Goal: Entertainment & Leisure: Consume media (video, audio)

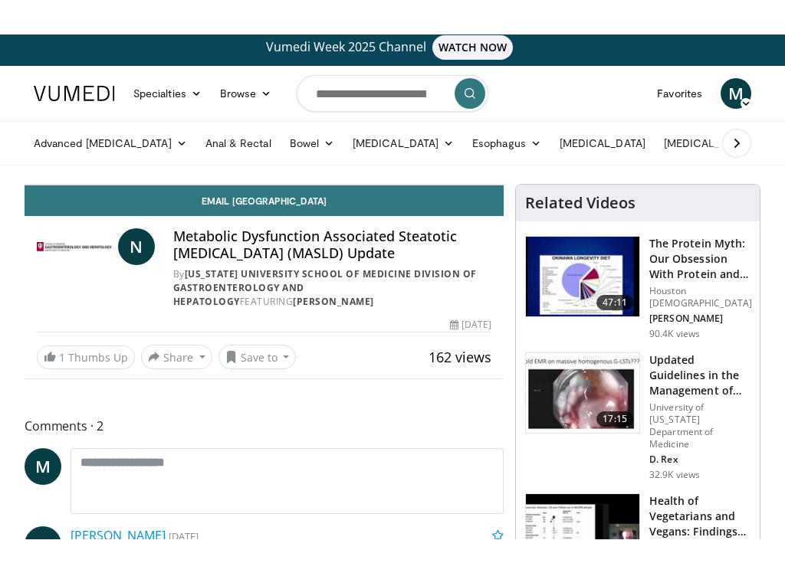
scroll to position [15, 0]
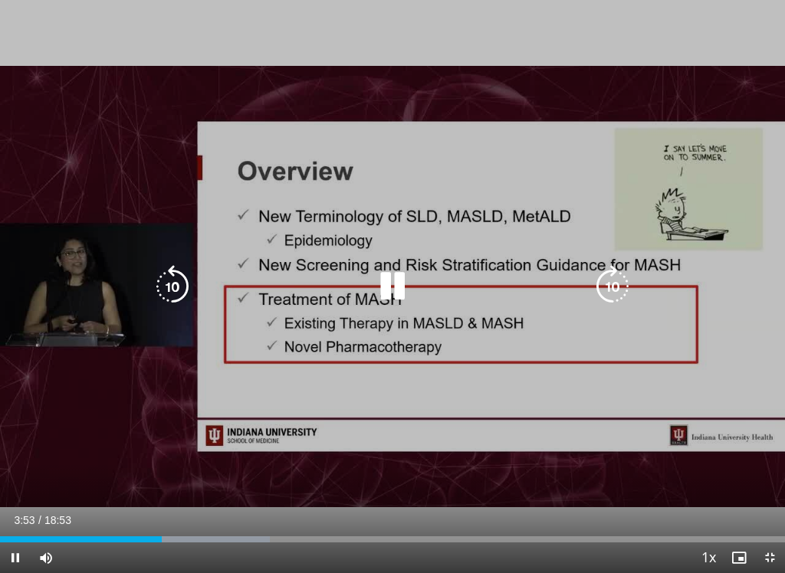
click at [166, 504] on div "Progress Bar" at bounding box center [135, 539] width 267 height 6
click at [166, 504] on div "Progress Bar" at bounding box center [83, 539] width 166 height 6
click at [316, 504] on div "Progress Bar" at bounding box center [315, 539] width 261 height 6
click at [350, 504] on div "Progress Bar" at bounding box center [323, 539] width 274 height 6
click at [357, 504] on div "Progress Bar" at bounding box center [178, 539] width 357 height 6
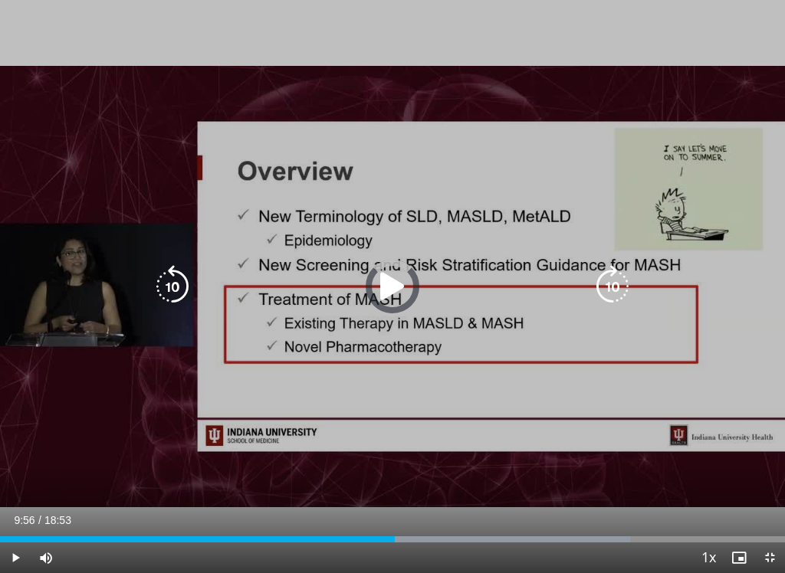
click at [395, 504] on div "Progress Bar" at bounding box center [197, 539] width 395 height 6
click at [425, 504] on div "Progress Bar" at bounding box center [523, 539] width 267 height 6
click at [448, 504] on div "Progress Bar" at bounding box center [528, 539] width 274 height 6
click at [549, 504] on div "Current Time 12:16 / Duration 18:53 Pause Skip Backward Skip Forward Mute Loade…" at bounding box center [392, 558] width 785 height 31
click at [533, 504] on div "Progress Bar" at bounding box center [541, 539] width 273 height 6
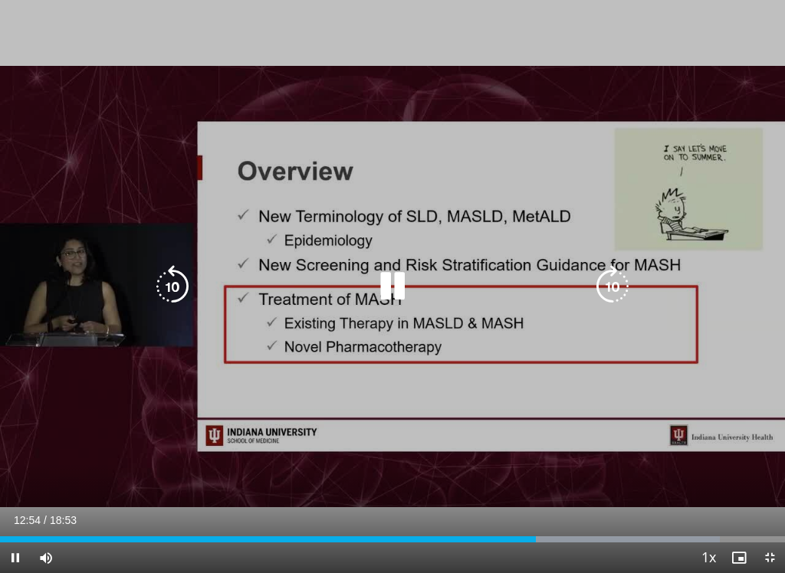
click at [555, 504] on div "Progress Bar" at bounding box center [597, 539] width 244 height 6
click at [526, 504] on div "Loaded : 99.64%" at bounding box center [391, 539] width 782 height 6
click at [530, 504] on div "Progress Bar" at bounding box center [279, 539] width 559 height 6
click at [579, 504] on div "Progress Bar" at bounding box center [640, 539] width 228 height 6
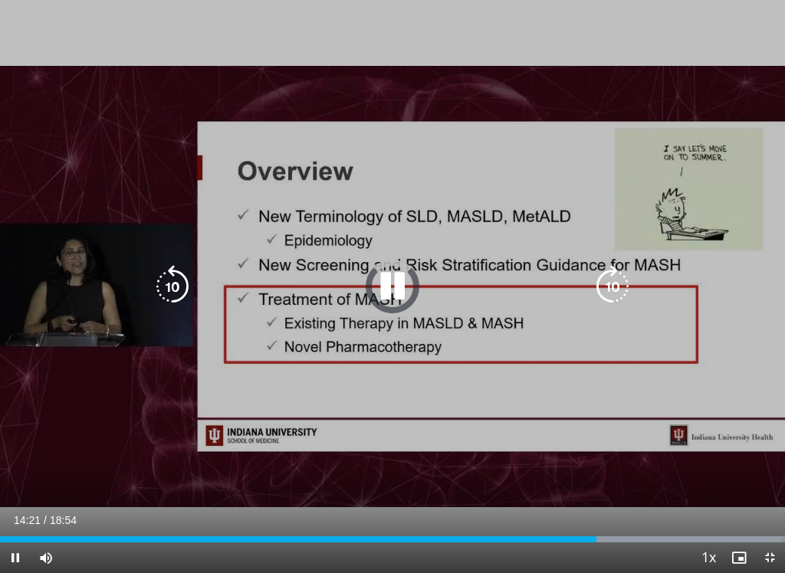
click at [596, 504] on div "Progress Bar" at bounding box center [298, 539] width 596 height 6
click at [614, 504] on div "Progress Bar" at bounding box center [662, 539] width 243 height 6
click at [396, 288] on icon "Video Player" at bounding box center [392, 286] width 43 height 43
click at [161, 295] on icon "Video Player" at bounding box center [172, 286] width 43 height 43
click at [166, 286] on icon "Video Player" at bounding box center [172, 286] width 43 height 43
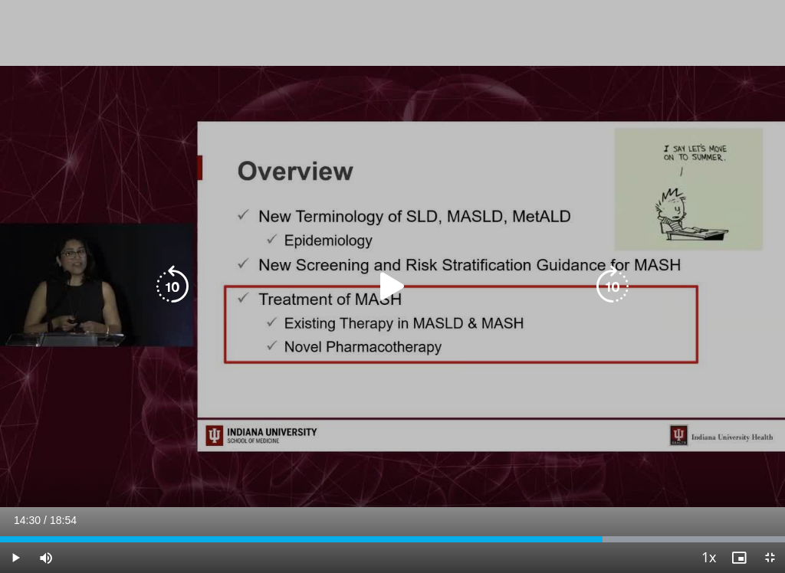
click at [156, 280] on icon "Video Player" at bounding box center [172, 286] width 43 height 43
click at [385, 293] on icon "Video Player" at bounding box center [392, 286] width 43 height 43
click at [656, 504] on div "Progress Bar" at bounding box center [662, 539] width 243 height 6
click at [388, 277] on icon "Video Player" at bounding box center [392, 286] width 43 height 43
click at [407, 290] on icon "Video Player" at bounding box center [392, 286] width 43 height 43
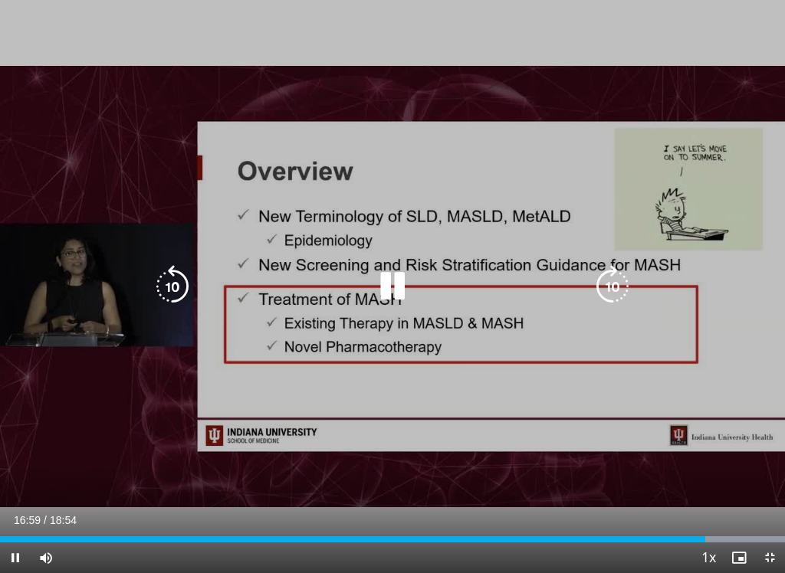
click at [617, 287] on icon "Video Player" at bounding box center [612, 286] width 43 height 43
click at [619, 294] on icon "Video Player" at bounding box center [612, 286] width 43 height 43
click at [617, 287] on icon "Video Player" at bounding box center [612, 286] width 43 height 43
click at [379, 296] on icon "Video Player" at bounding box center [392, 286] width 43 height 43
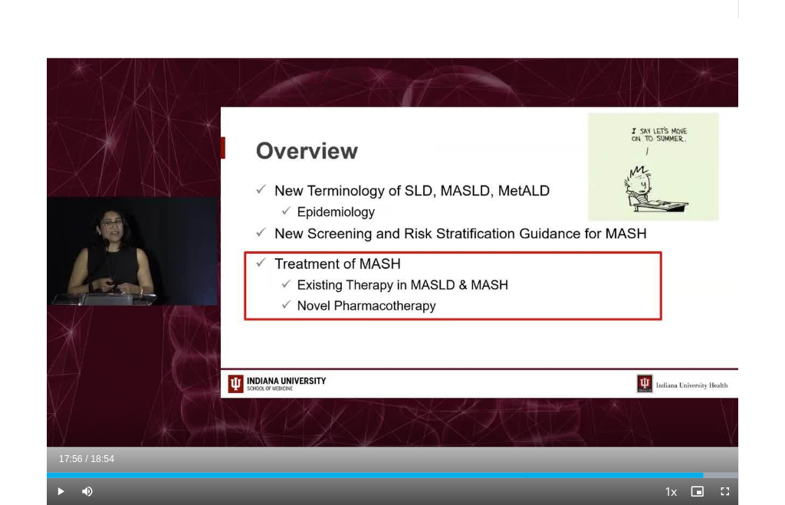
scroll to position [5, 0]
